Goal: Task Accomplishment & Management: Manage account settings

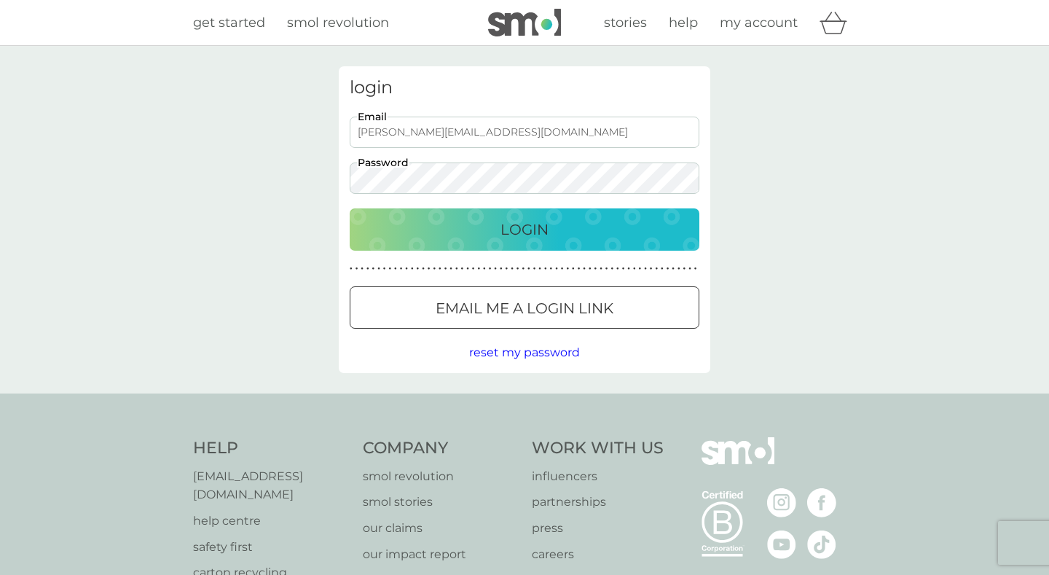
click at [524, 229] on button "Login" at bounding box center [525, 229] width 350 height 42
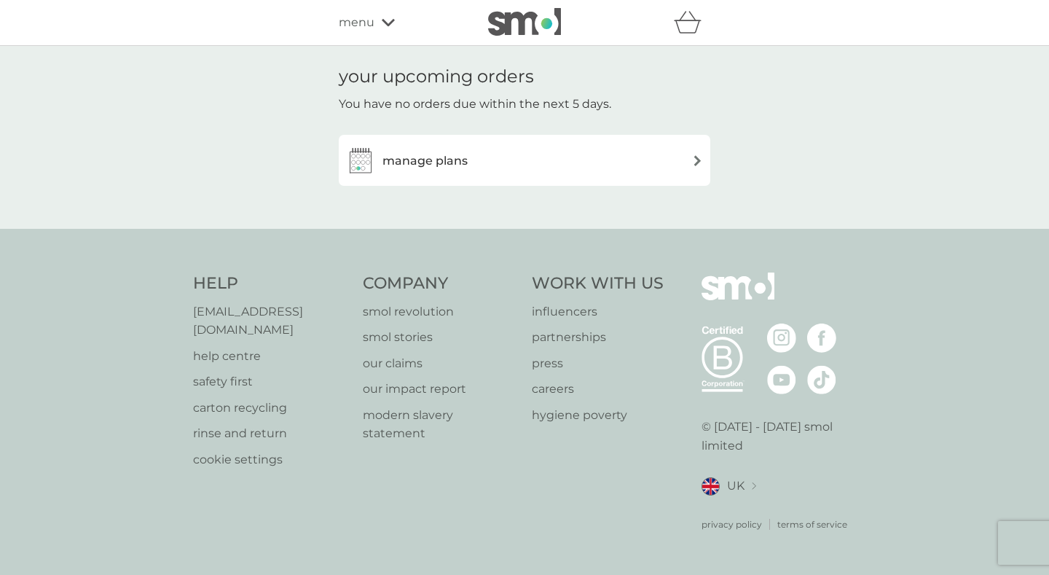
click at [535, 167] on div "manage plans" at bounding box center [524, 160] width 357 height 29
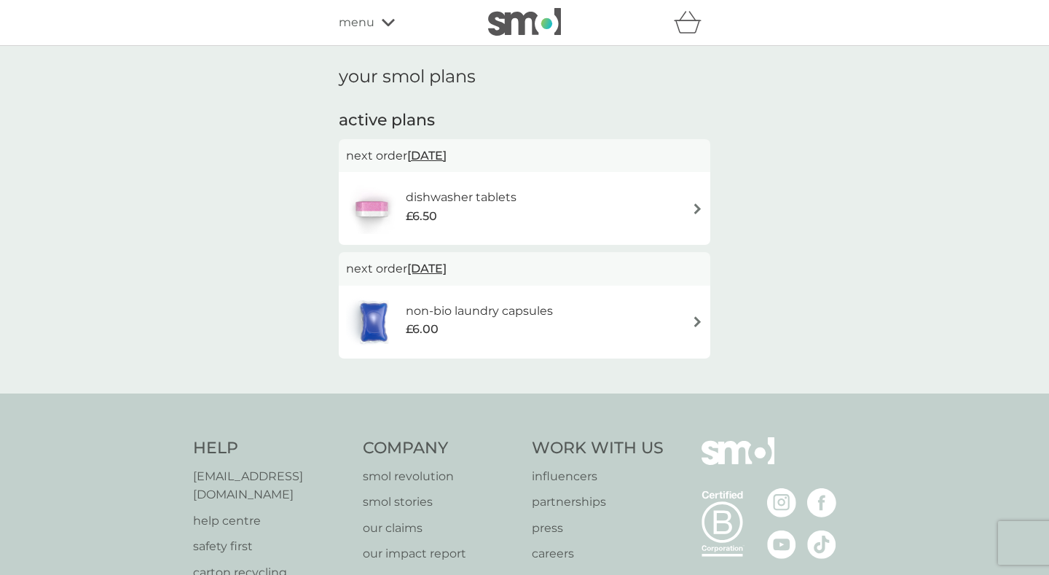
click at [695, 210] on img at bounding box center [697, 208] width 11 height 11
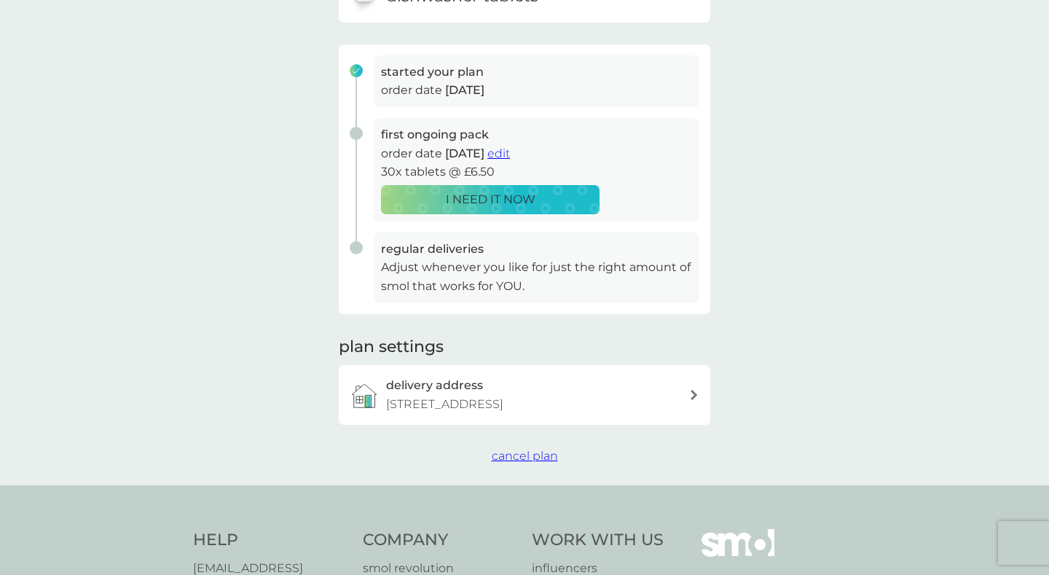
scroll to position [221, 0]
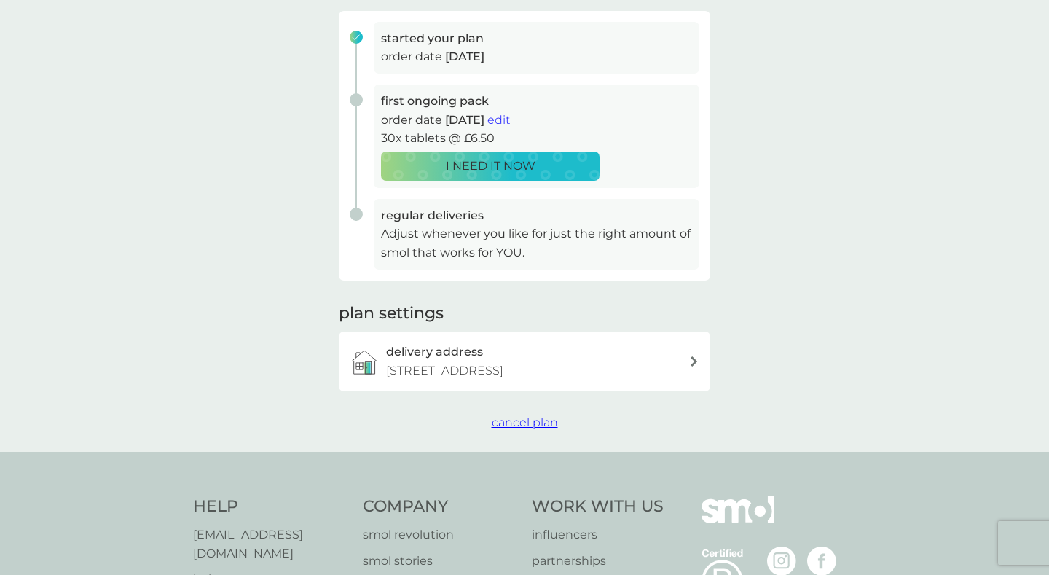
click at [539, 420] on span "cancel plan" at bounding box center [525, 422] width 66 height 14
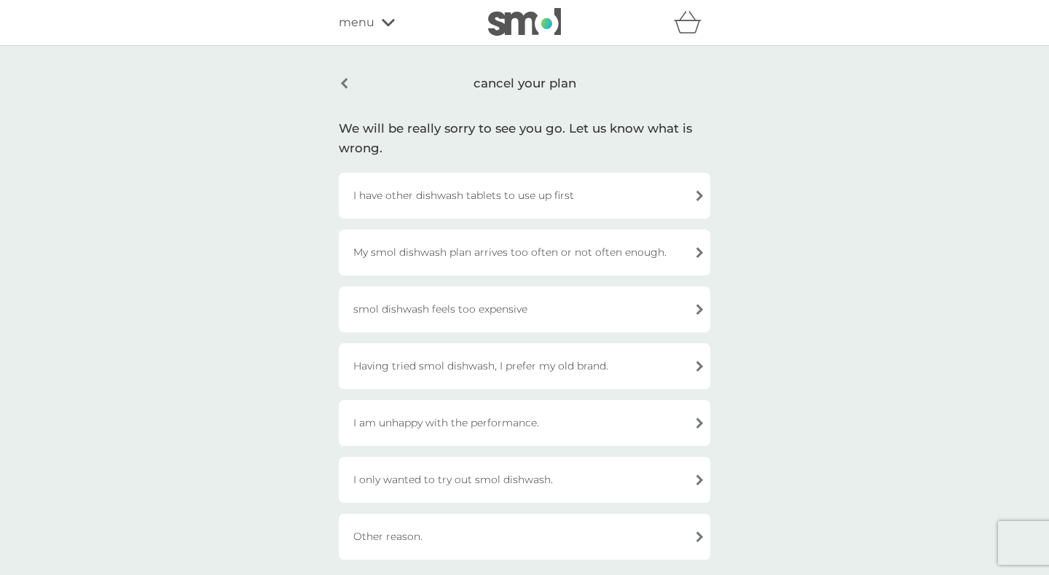
click at [730, 87] on div "cancel your plan We will be really sorry to see you go. Let us know what is wro…" at bounding box center [524, 313] width 1049 height 534
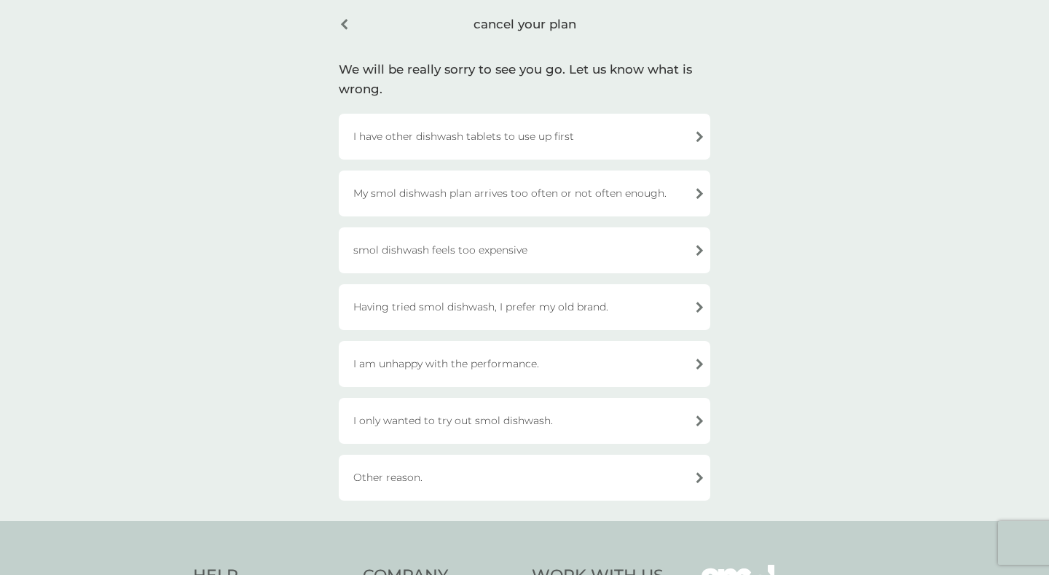
scroll to position [59, 0]
click at [689, 422] on div "I only wanted to try out smol dishwash." at bounding box center [524, 421] width 371 height 46
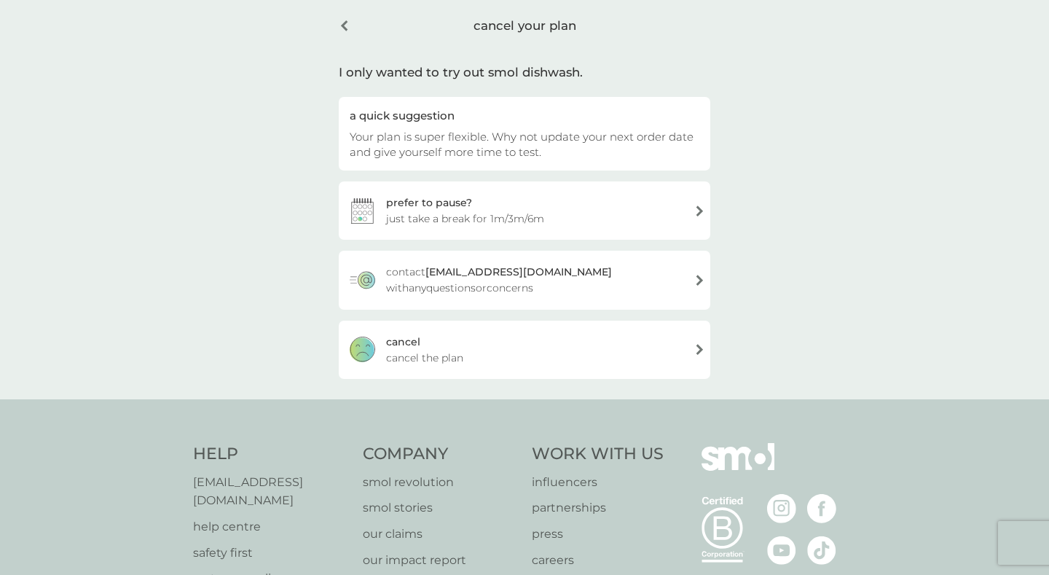
click at [694, 348] on div "cancel cancel the plan" at bounding box center [524, 349] width 371 height 58
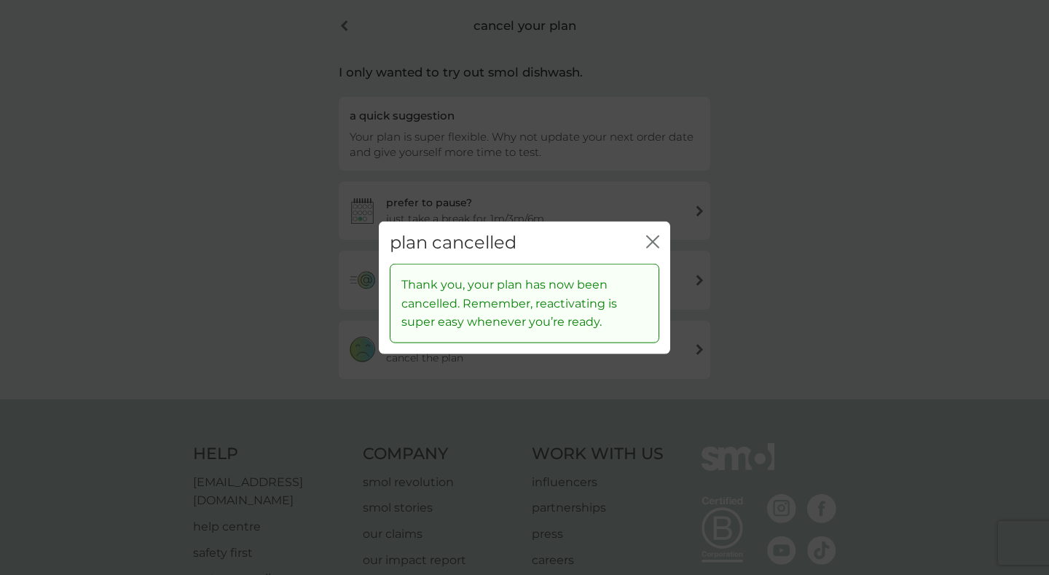
click at [652, 240] on icon "close" at bounding box center [652, 240] width 13 height 13
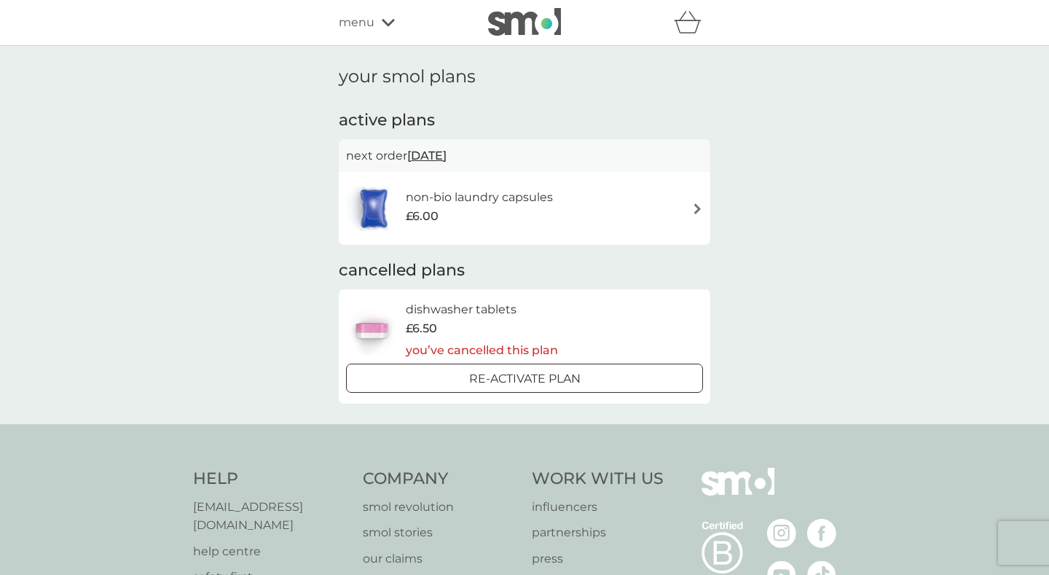
click at [696, 208] on img at bounding box center [697, 208] width 11 height 11
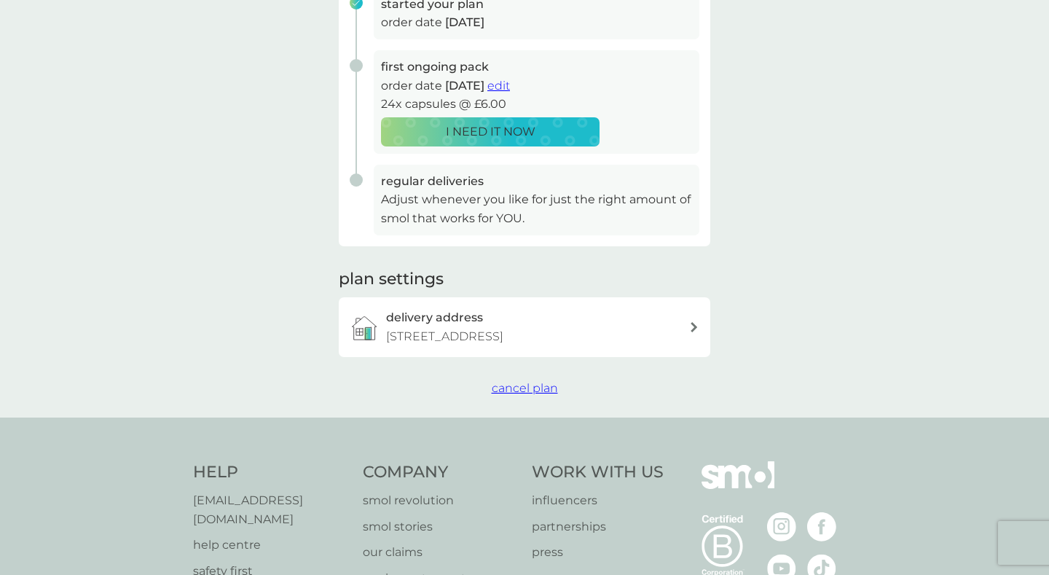
scroll to position [260, 0]
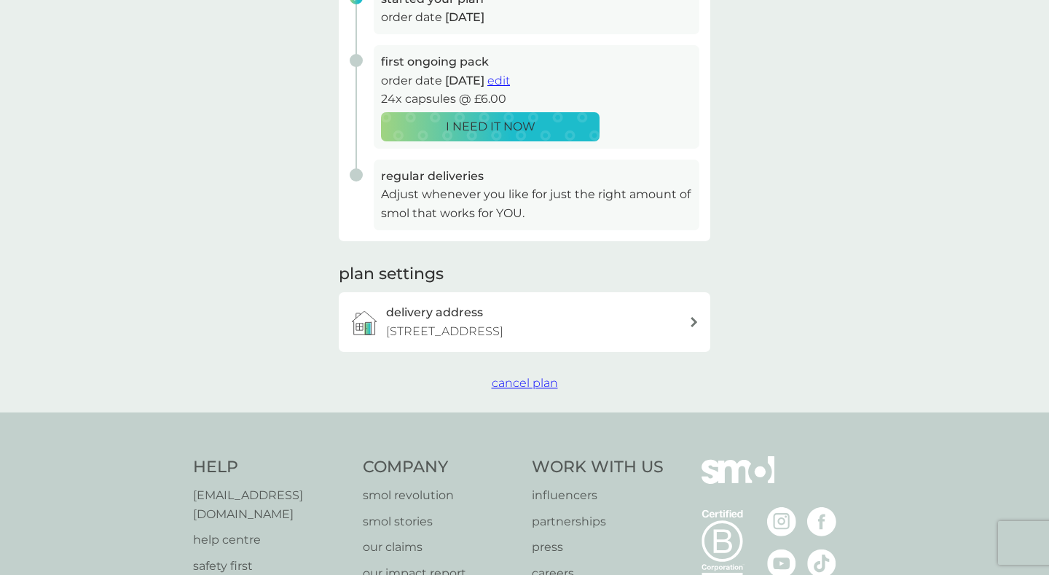
click at [538, 376] on span "cancel plan" at bounding box center [525, 383] width 66 height 14
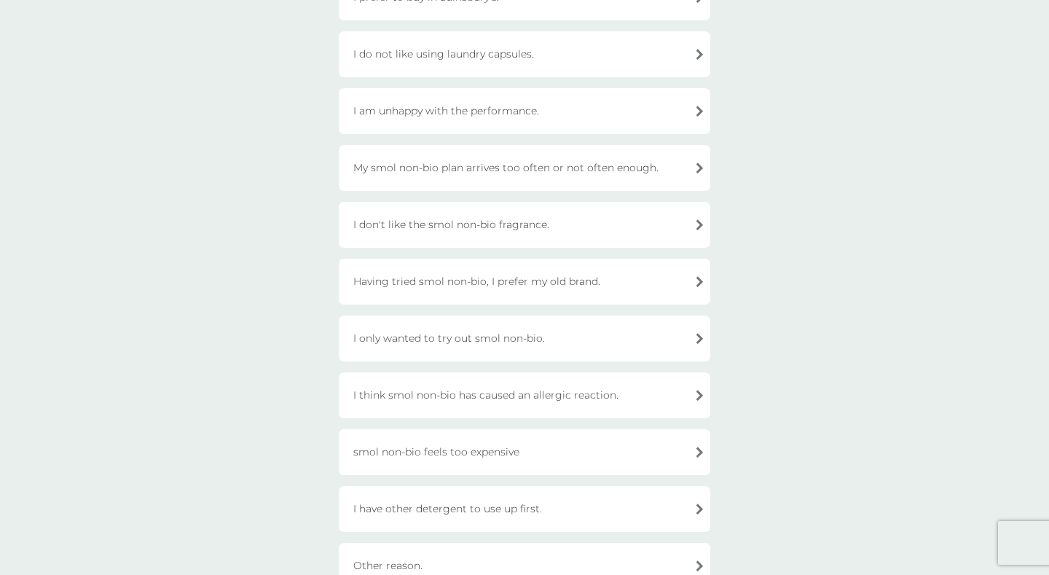
scroll to position [207, 0]
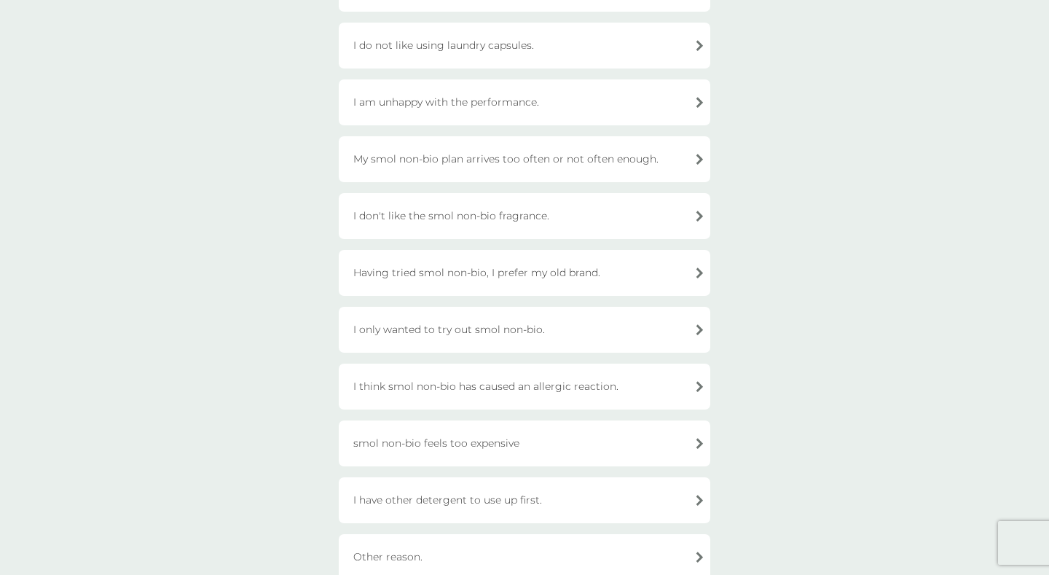
click at [608, 335] on div "I only wanted to try out smol non-bio." at bounding box center [524, 330] width 371 height 46
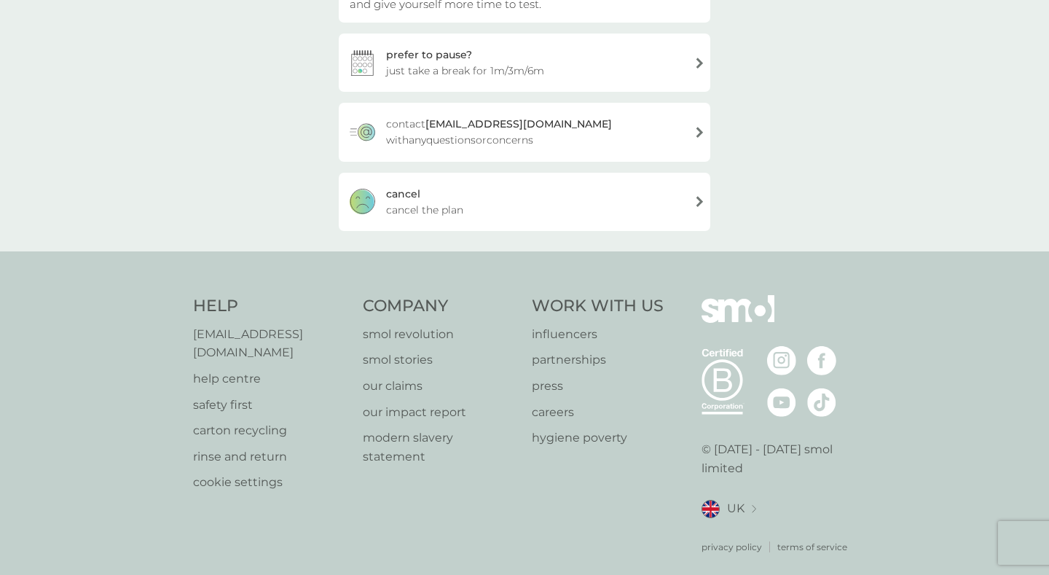
click at [551, 211] on div "cancel cancel the plan" at bounding box center [524, 202] width 371 height 58
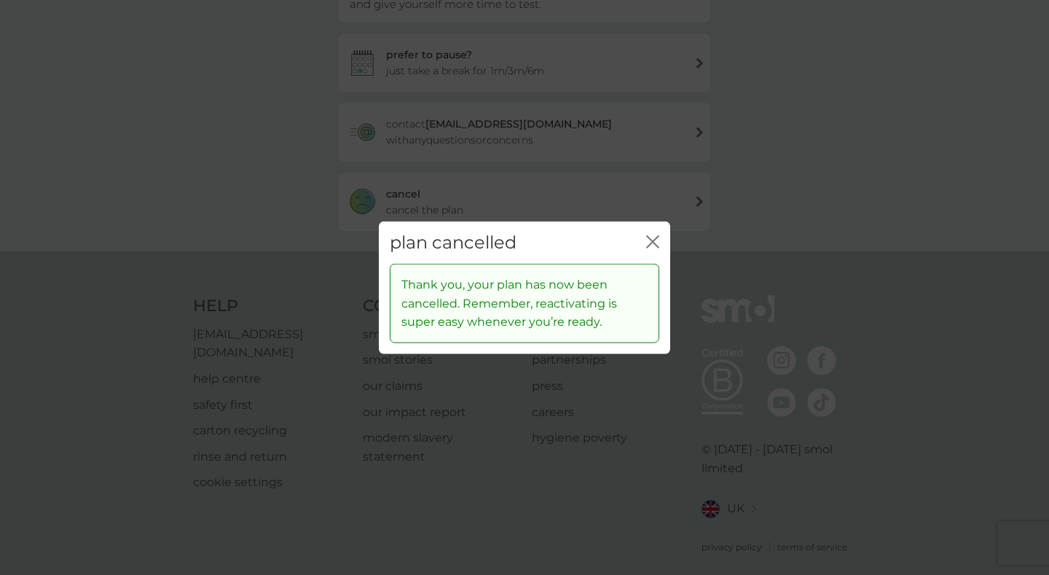
click at [656, 240] on icon "close" at bounding box center [652, 240] width 13 height 13
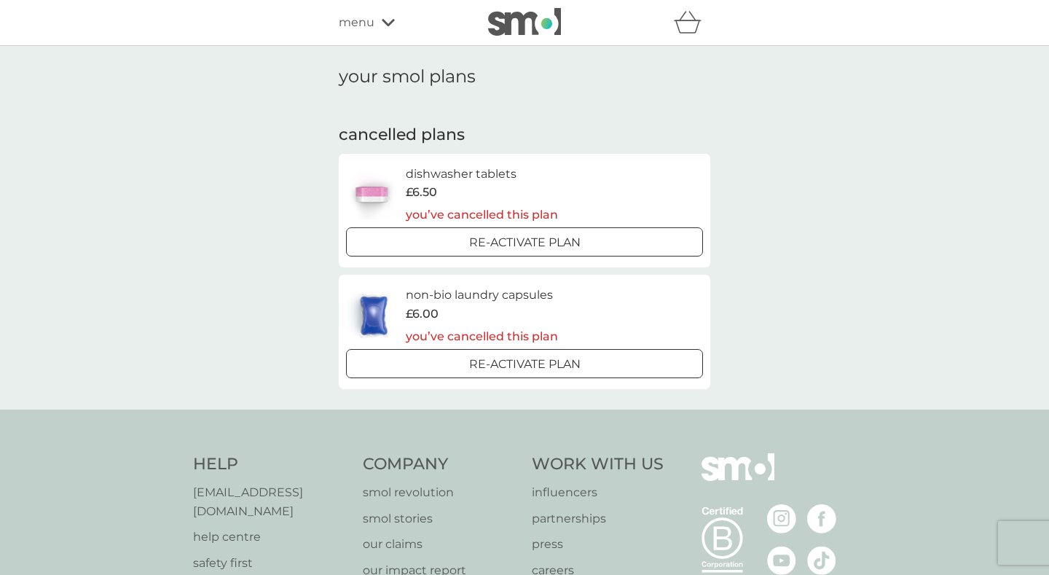
click at [387, 26] on icon at bounding box center [388, 22] width 13 height 7
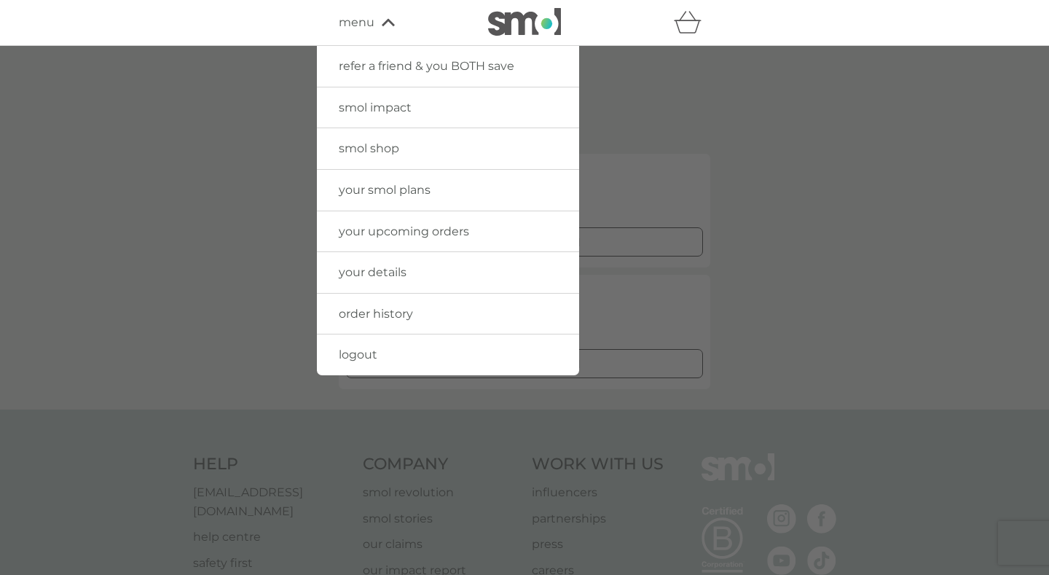
click at [387, 28] on div "menu" at bounding box center [401, 22] width 124 height 19
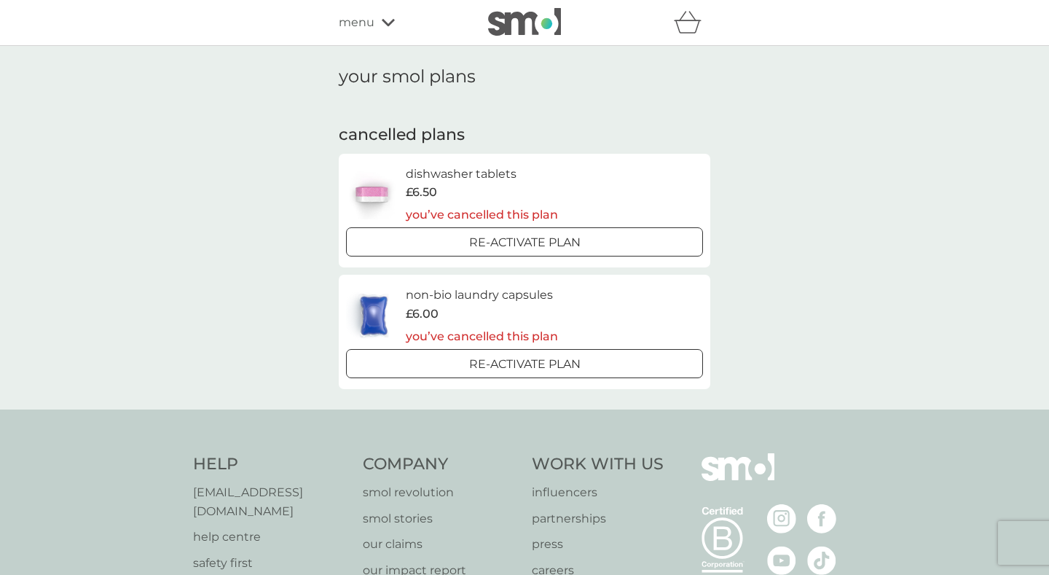
click at [384, 25] on icon at bounding box center [388, 22] width 13 height 9
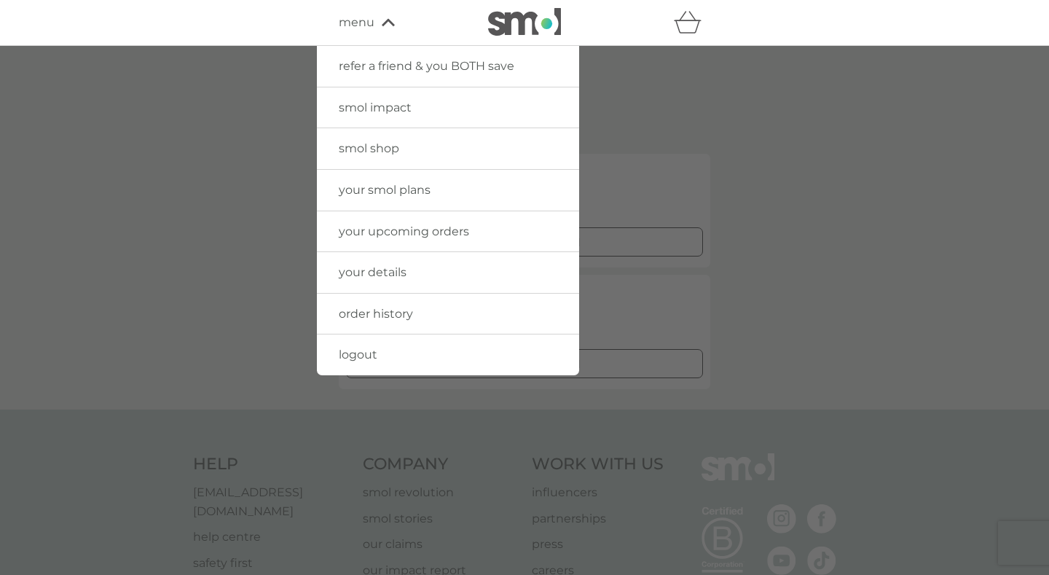
click at [366, 350] on span "logout" at bounding box center [358, 354] width 39 height 14
